Goal: Task Accomplishment & Management: Manage account settings

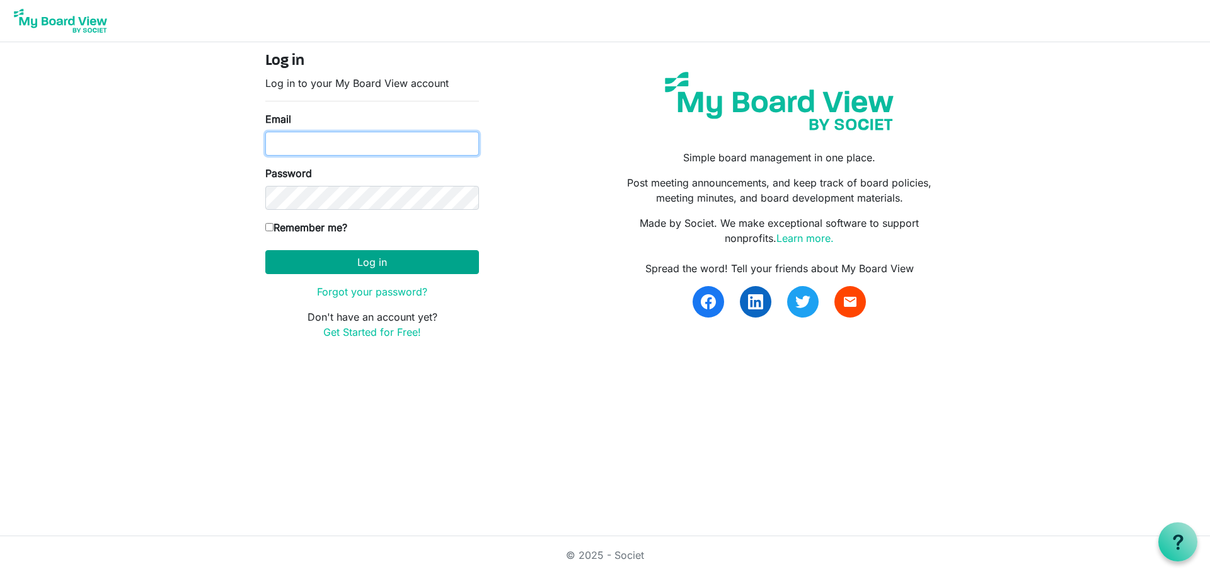
type input "mcohn@artcenternj.org"
click at [387, 262] on button "Log in" at bounding box center [372, 262] width 214 height 24
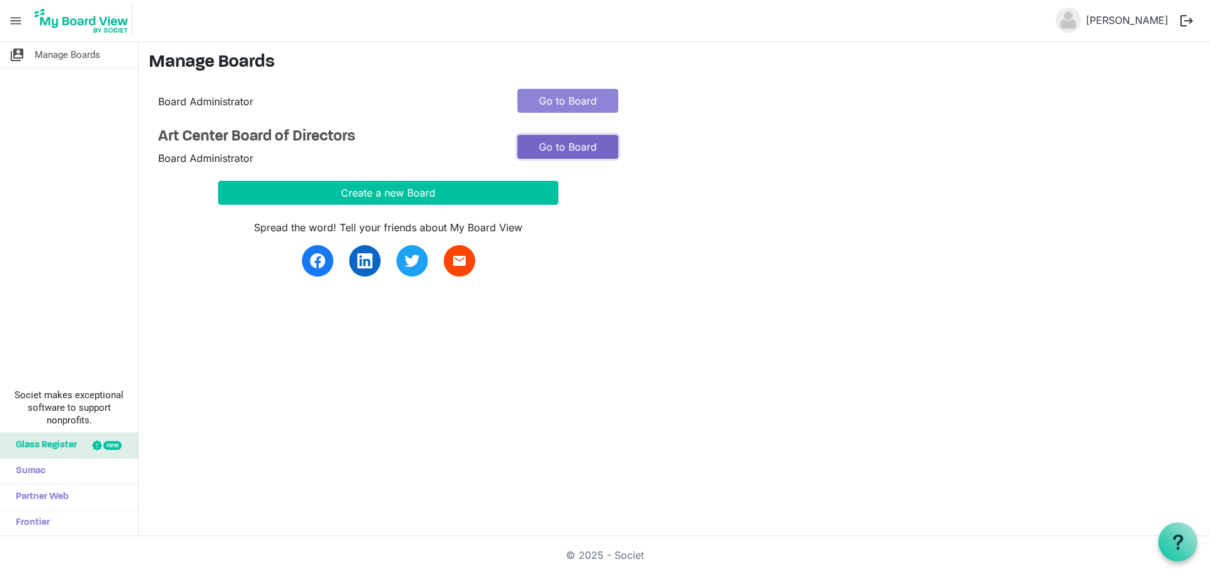
click at [569, 142] on link "Go to Board" at bounding box center [567, 147] width 101 height 24
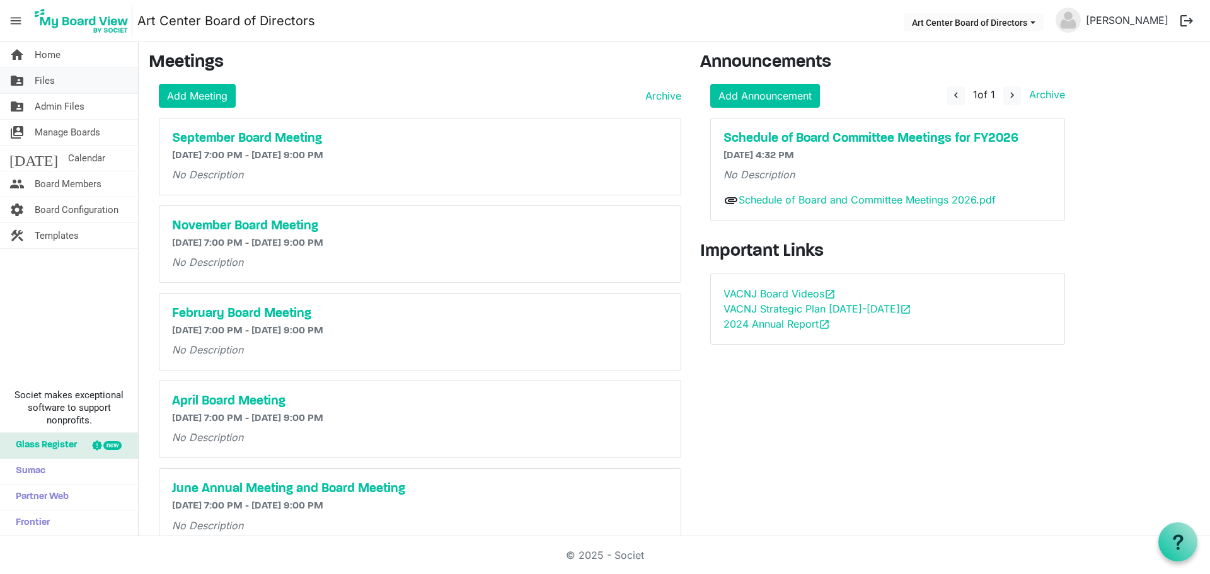
click at [45, 79] on span "Files" at bounding box center [45, 80] width 20 height 25
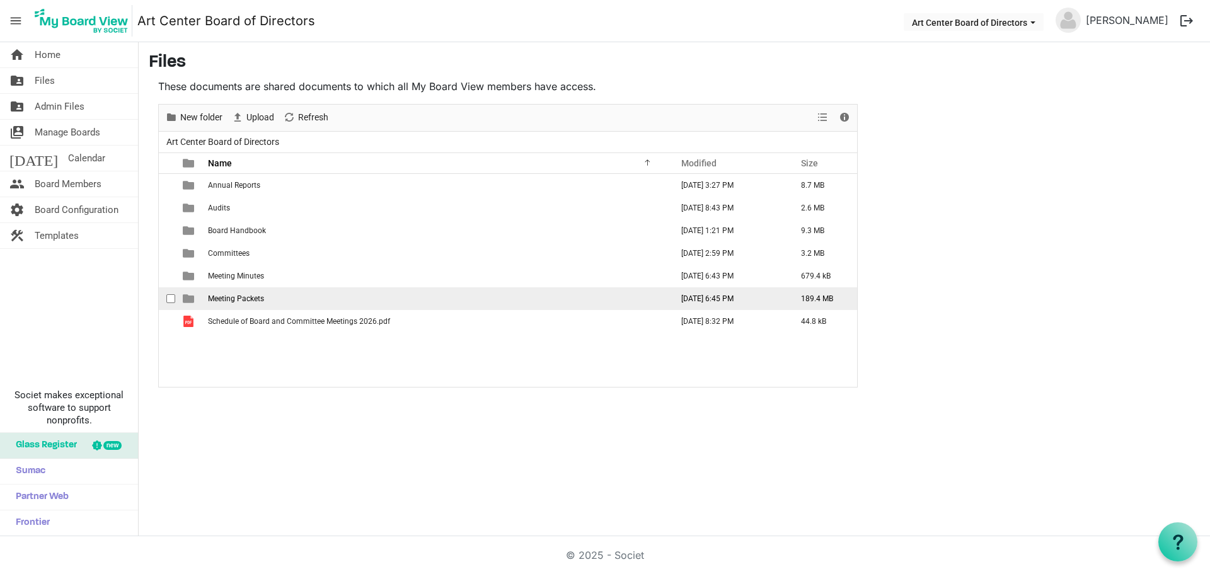
click at [224, 298] on span "Meeting Packets" at bounding box center [236, 298] width 56 height 9
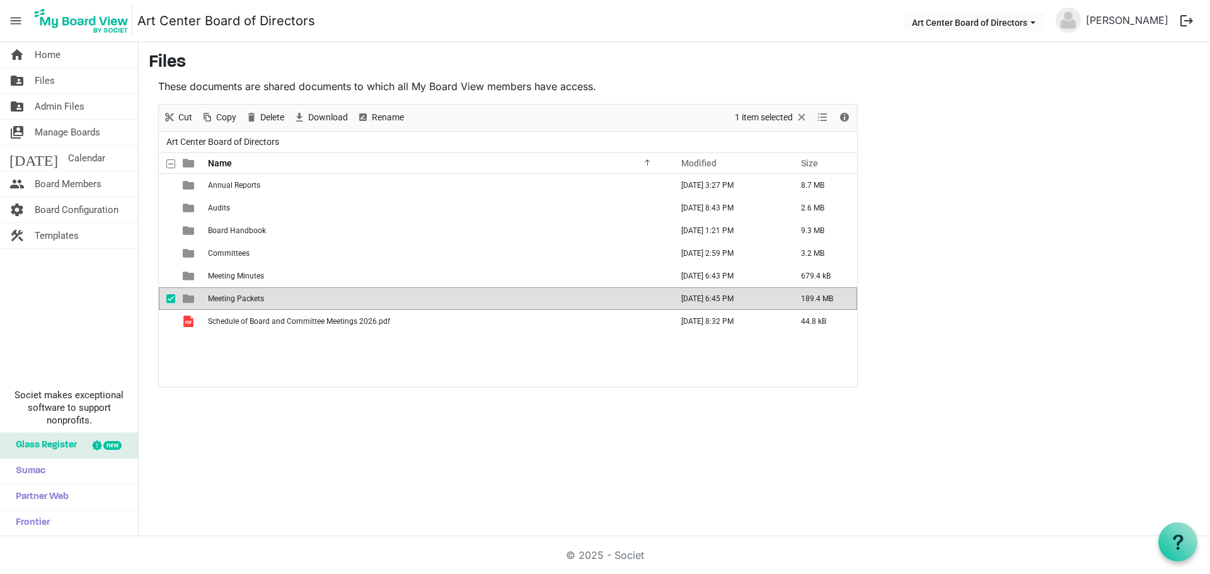
click at [224, 298] on span "Meeting Packets" at bounding box center [236, 298] width 56 height 9
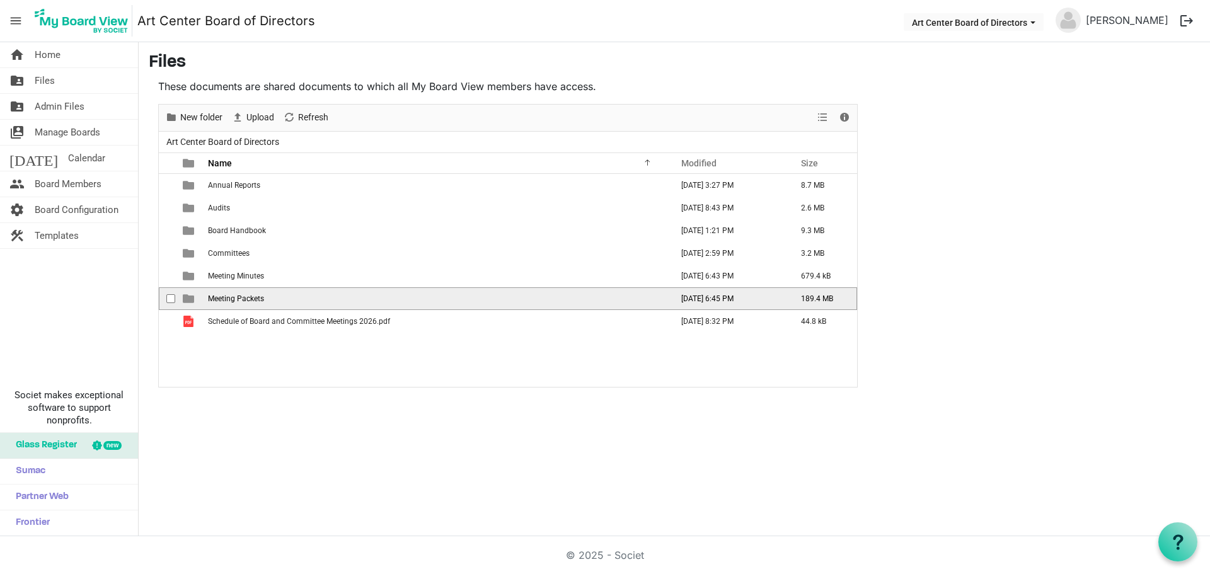
click at [224, 296] on span "Meeting Packets" at bounding box center [236, 298] width 56 height 9
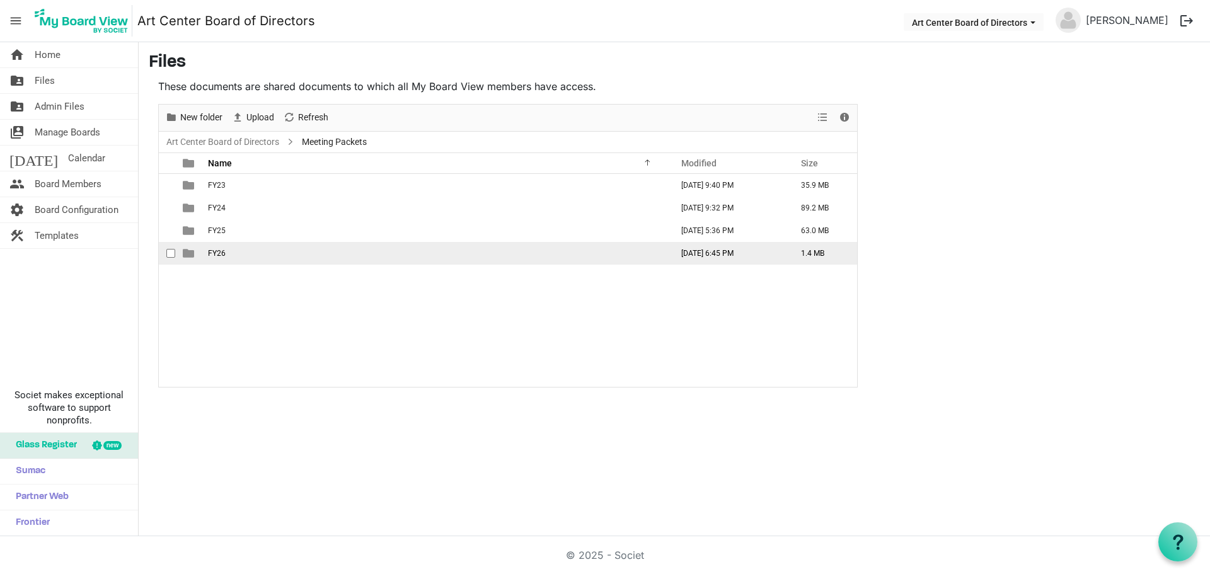
click at [224, 250] on span "FY26" at bounding box center [217, 253] width 18 height 9
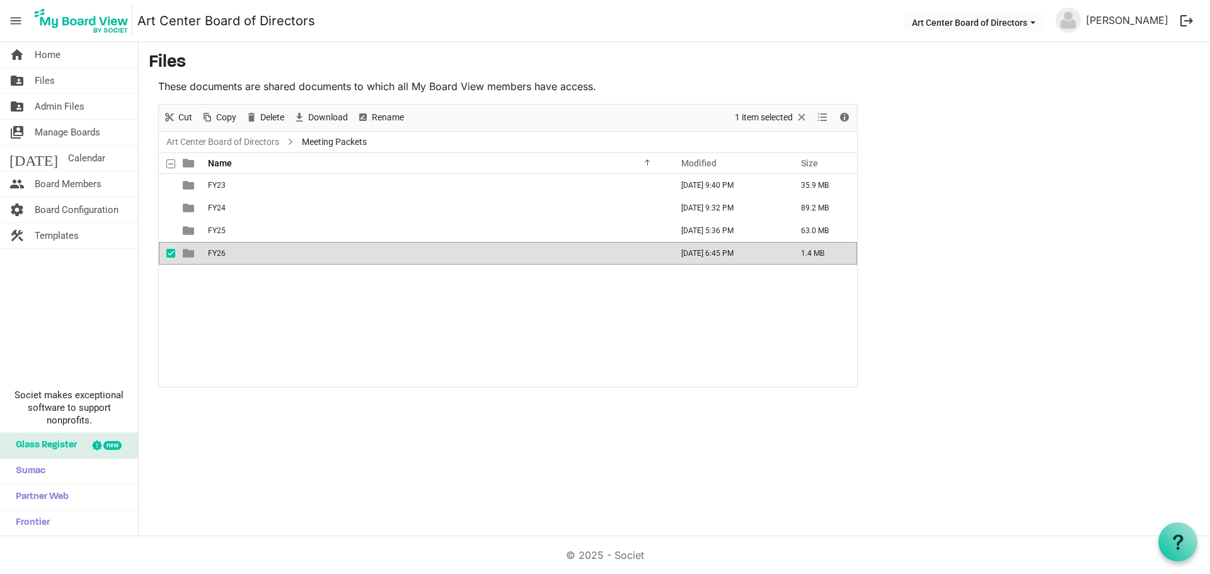
click at [224, 250] on span "FY26" at bounding box center [217, 253] width 18 height 9
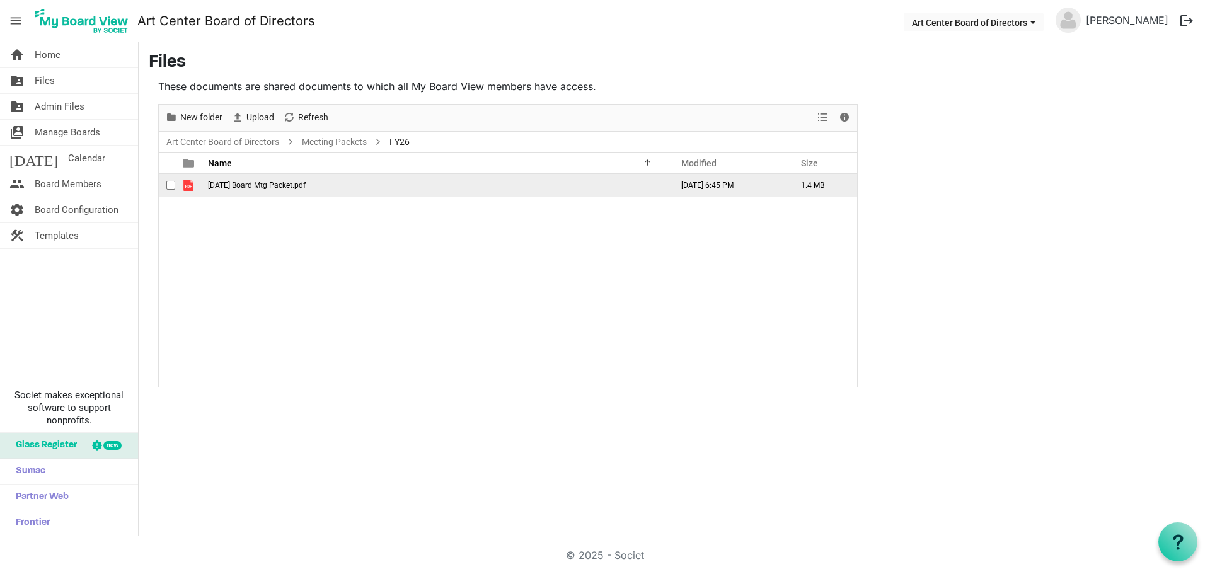
click at [269, 179] on td "September 2025 Board Mtg Packet.pdf" at bounding box center [436, 185] width 464 height 23
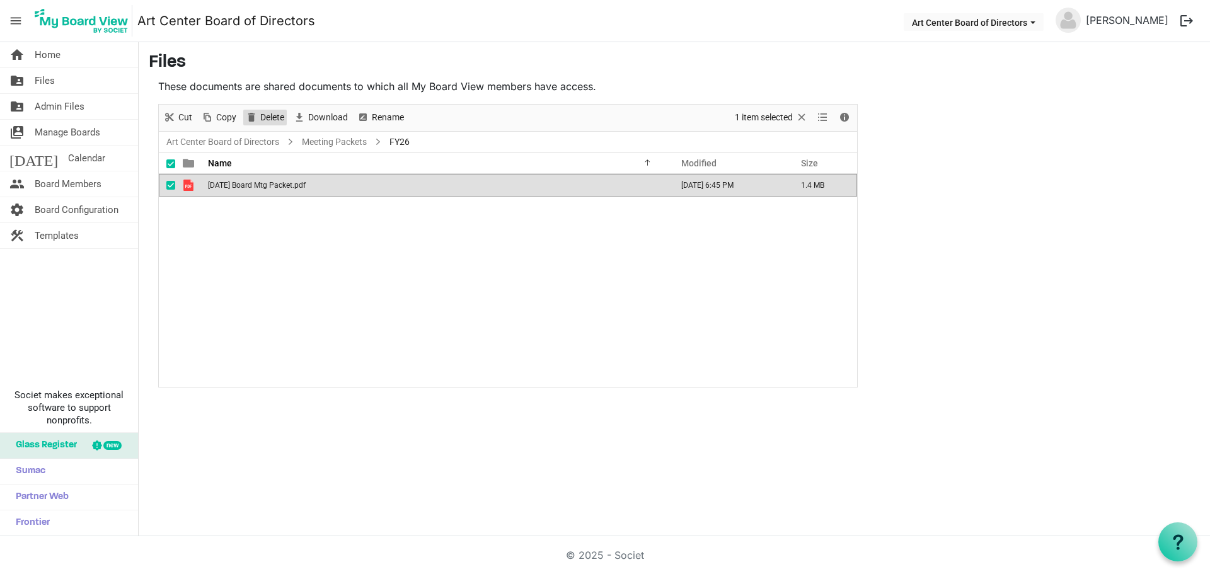
click at [274, 116] on span "Delete" at bounding box center [272, 118] width 26 height 16
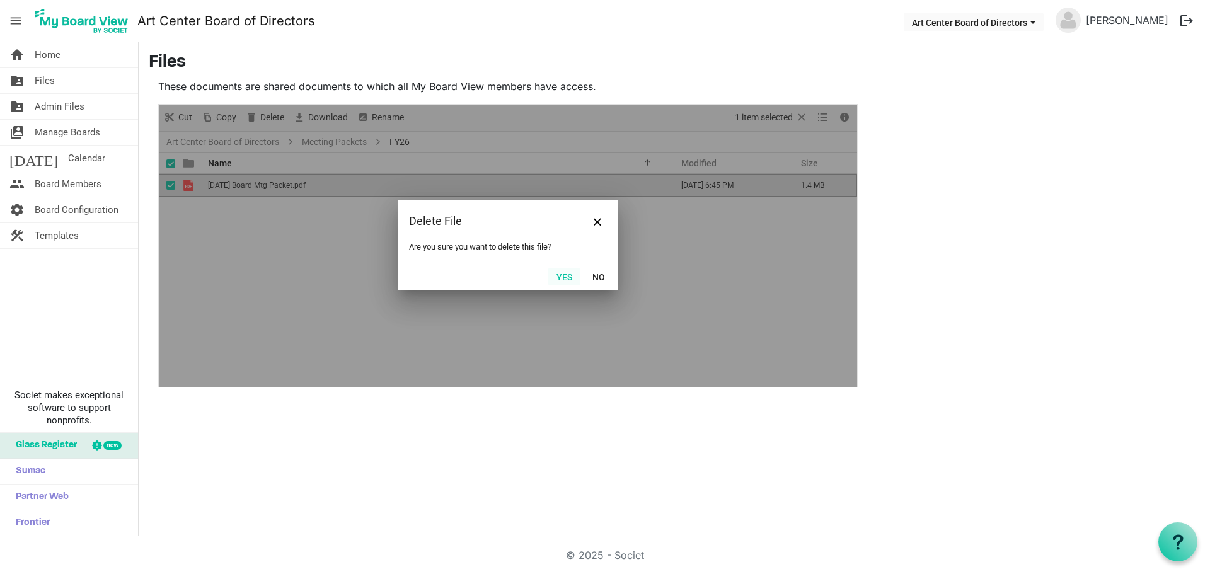
click at [563, 276] on button "Yes" at bounding box center [564, 277] width 32 height 18
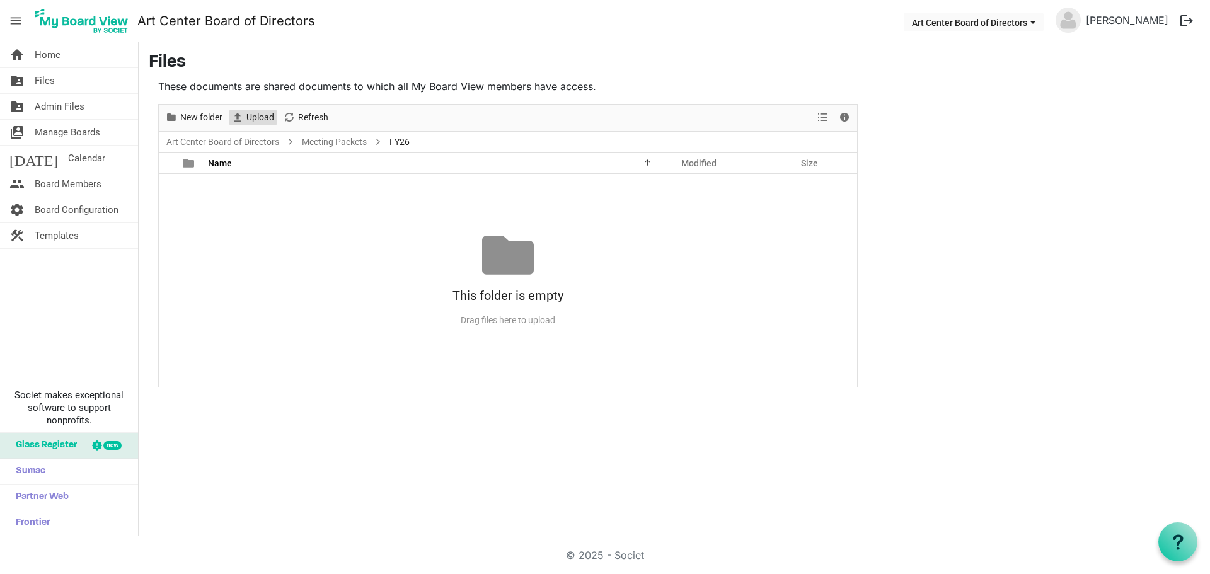
click at [269, 122] on span "Upload" at bounding box center [260, 118] width 30 height 16
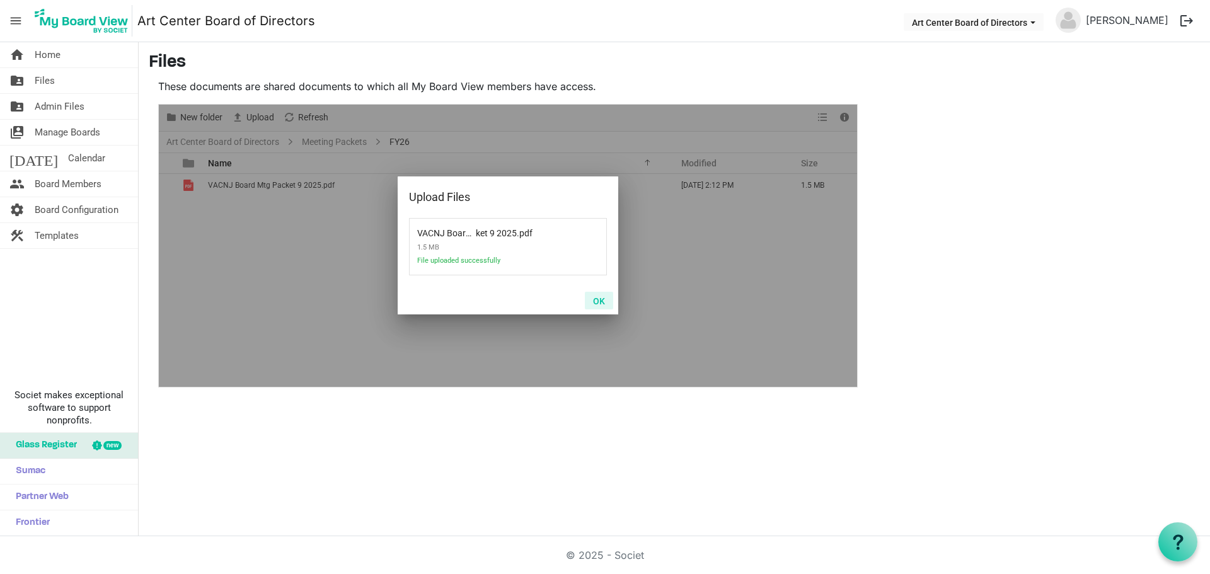
click at [597, 303] on button "OK" at bounding box center [599, 301] width 28 height 18
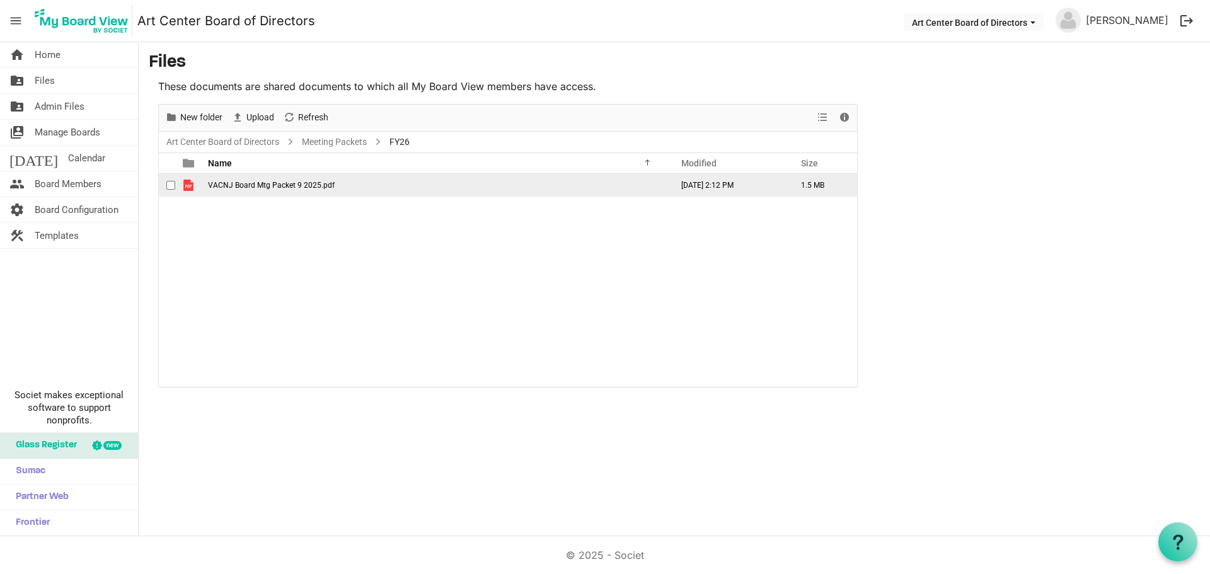
click at [241, 183] on span "VACNJ Board Mtg Packet 9 2025.pdf" at bounding box center [271, 185] width 127 height 9
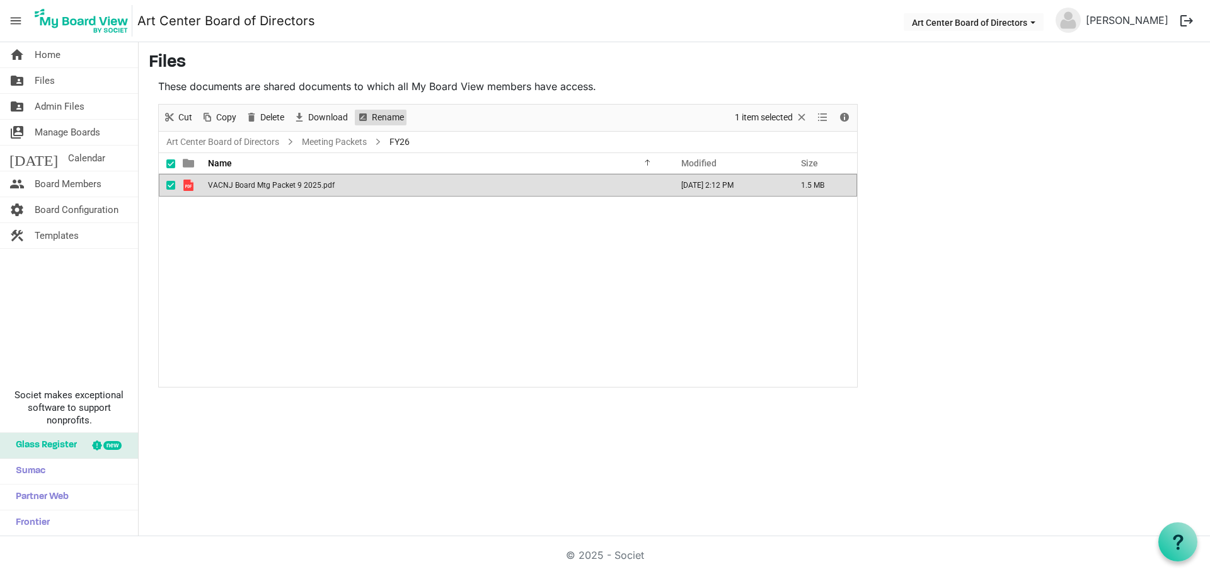
click at [378, 122] on span "Rename" at bounding box center [388, 118] width 35 height 16
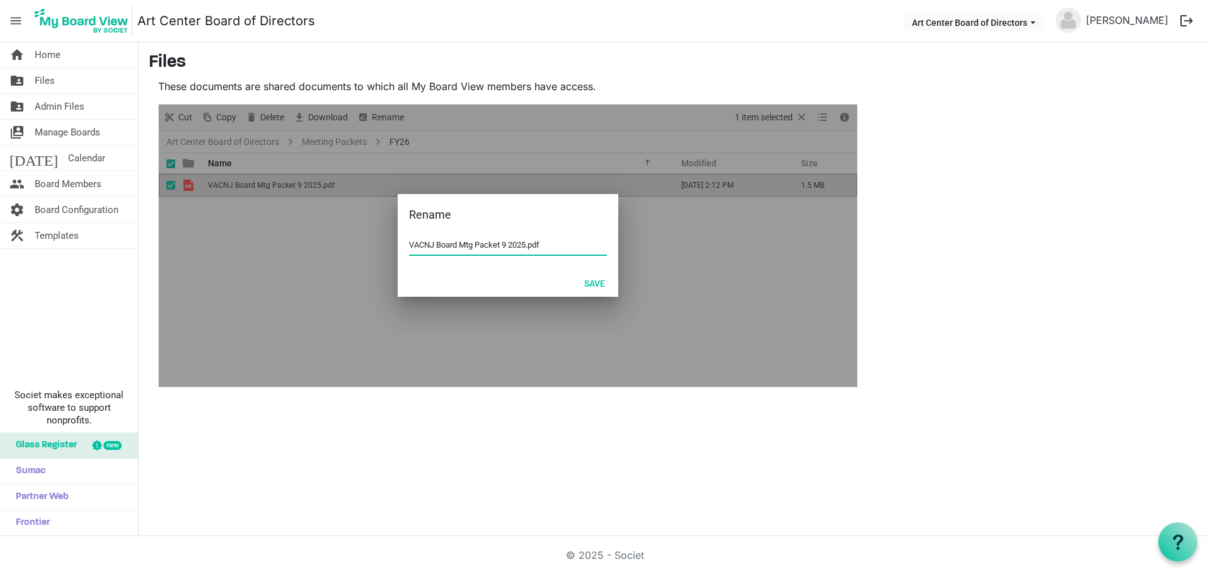
drag, startPoint x: 410, startPoint y: 245, endPoint x: 439, endPoint y: 235, distance: 30.7
click at [410, 245] on input "VACNJ Board Mtg Packet 9 2025.pdf" at bounding box center [508, 245] width 198 height 19
type input "Sept 26 VACNJ Board Mtg Packet.pdf"
click at [590, 280] on button "Save" at bounding box center [594, 283] width 37 height 18
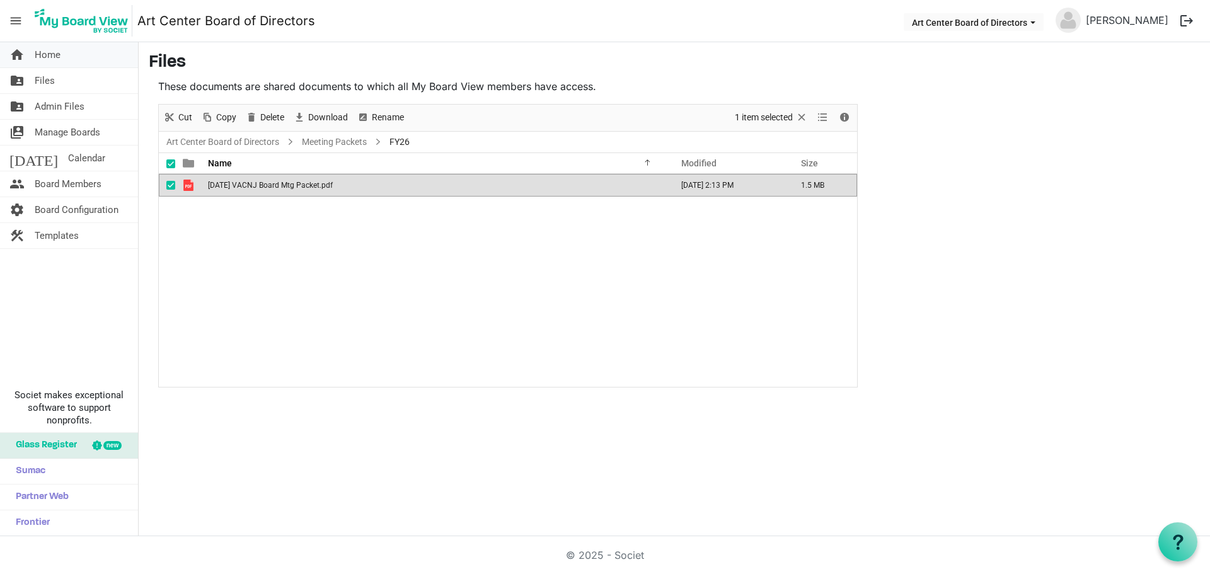
click at [52, 57] on span "Home" at bounding box center [48, 54] width 26 height 25
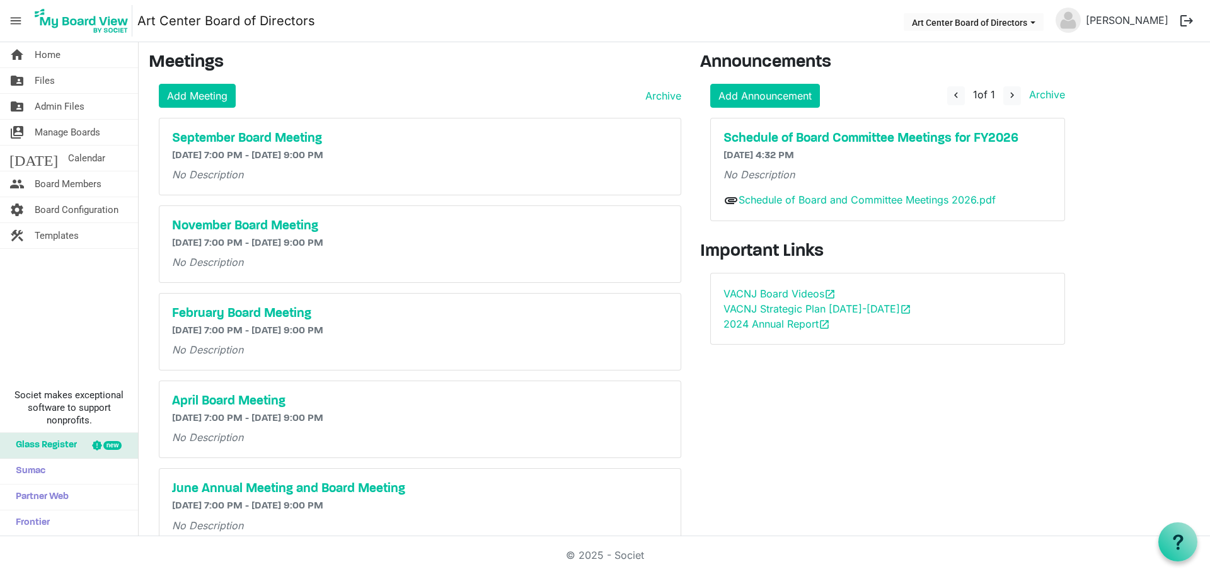
click at [504, 169] on p "No Description" at bounding box center [420, 174] width 496 height 15
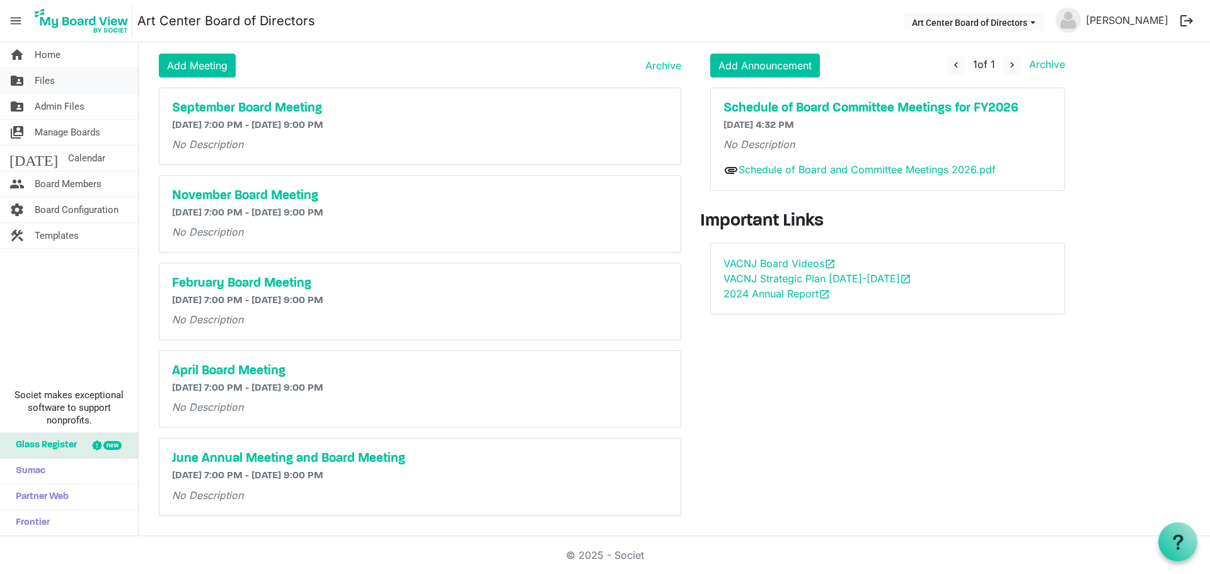
click at [45, 81] on span "Files" at bounding box center [45, 80] width 20 height 25
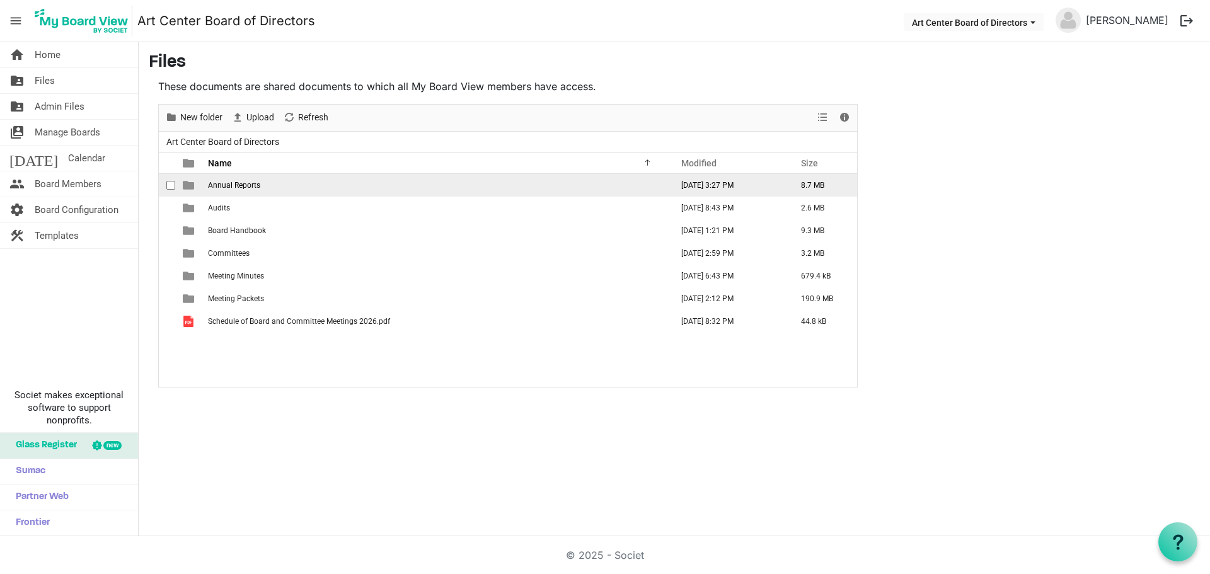
click at [241, 184] on span "Annual Reports" at bounding box center [234, 185] width 52 height 9
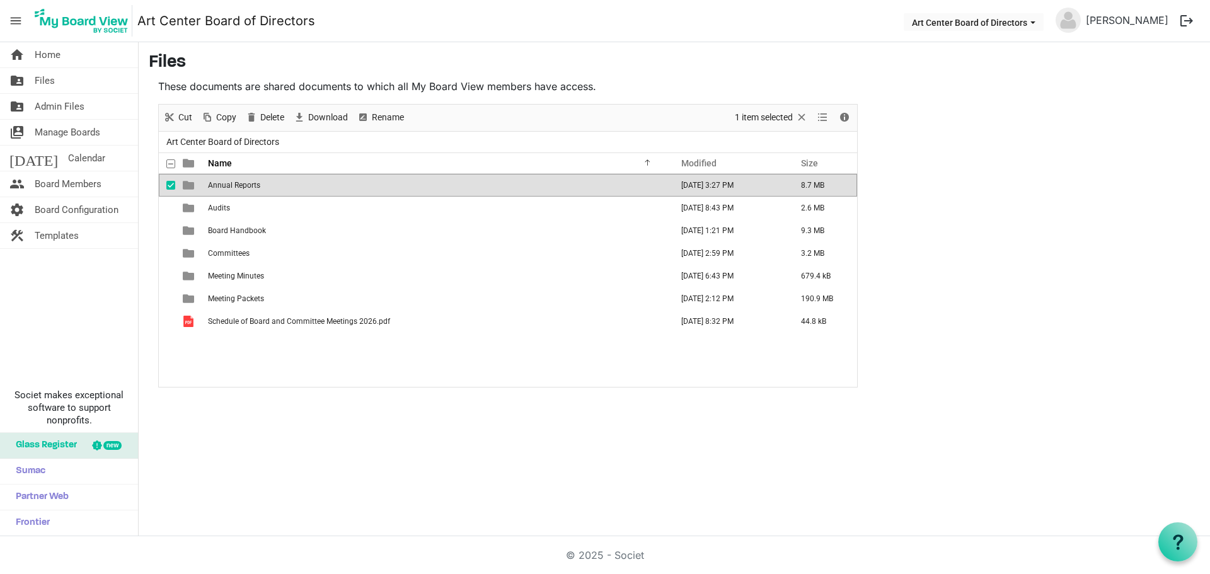
click at [241, 183] on span "Annual Reports" at bounding box center [234, 185] width 52 height 9
